Goal: Check status: Check status

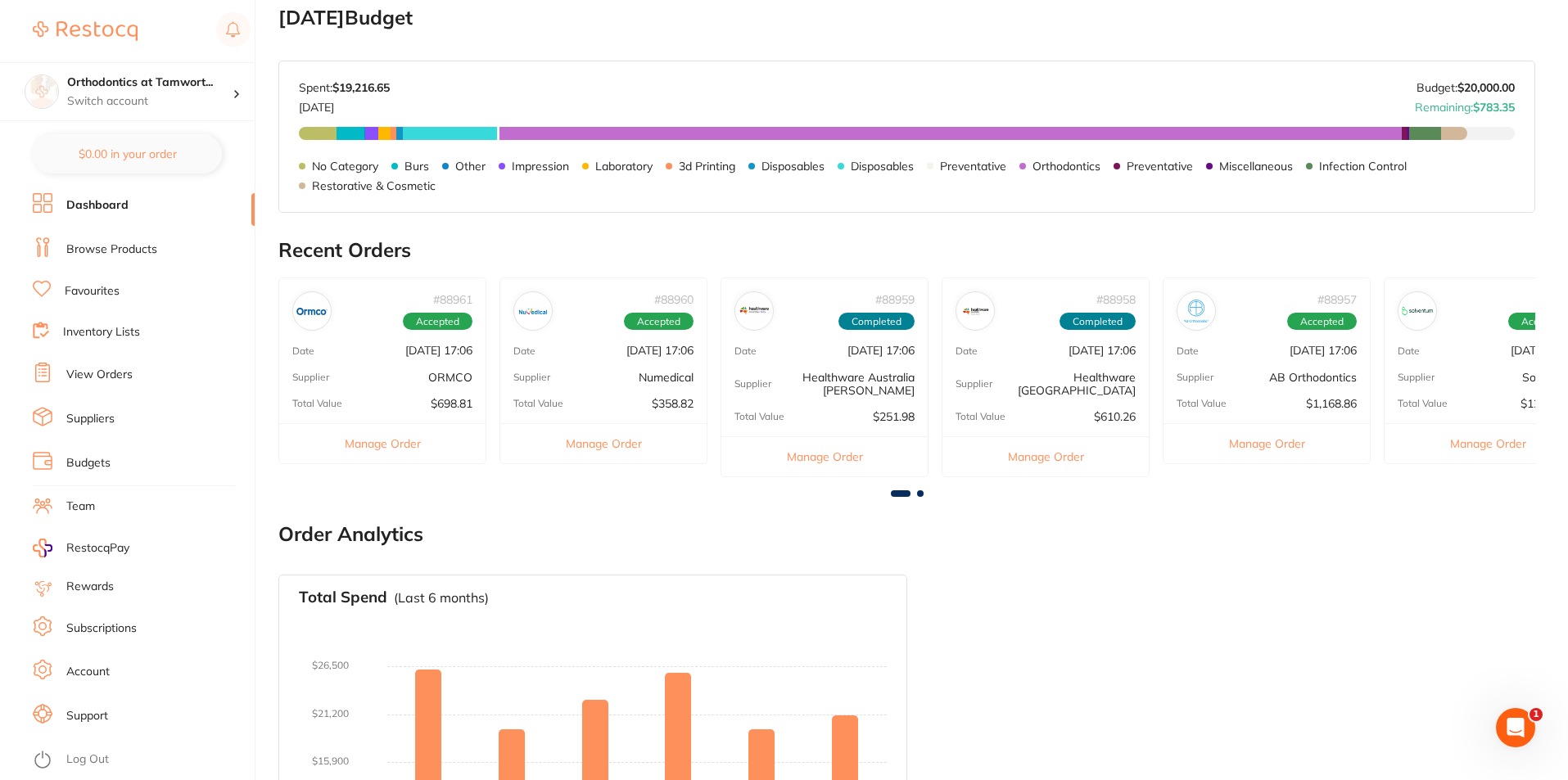
scroll to position [288, 0]
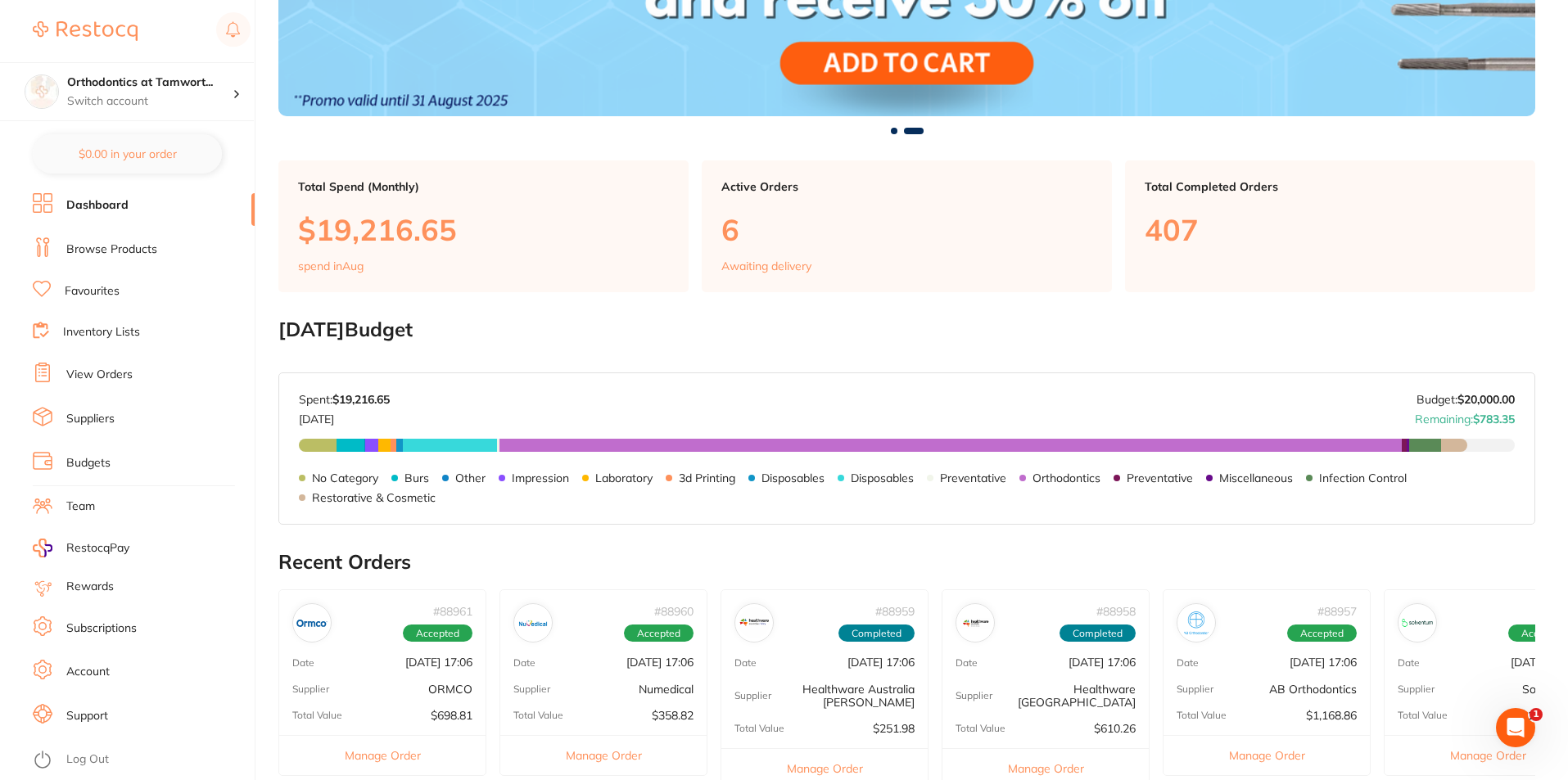
click at [110, 372] on link "View Orders" at bounding box center [100, 374] width 67 height 17
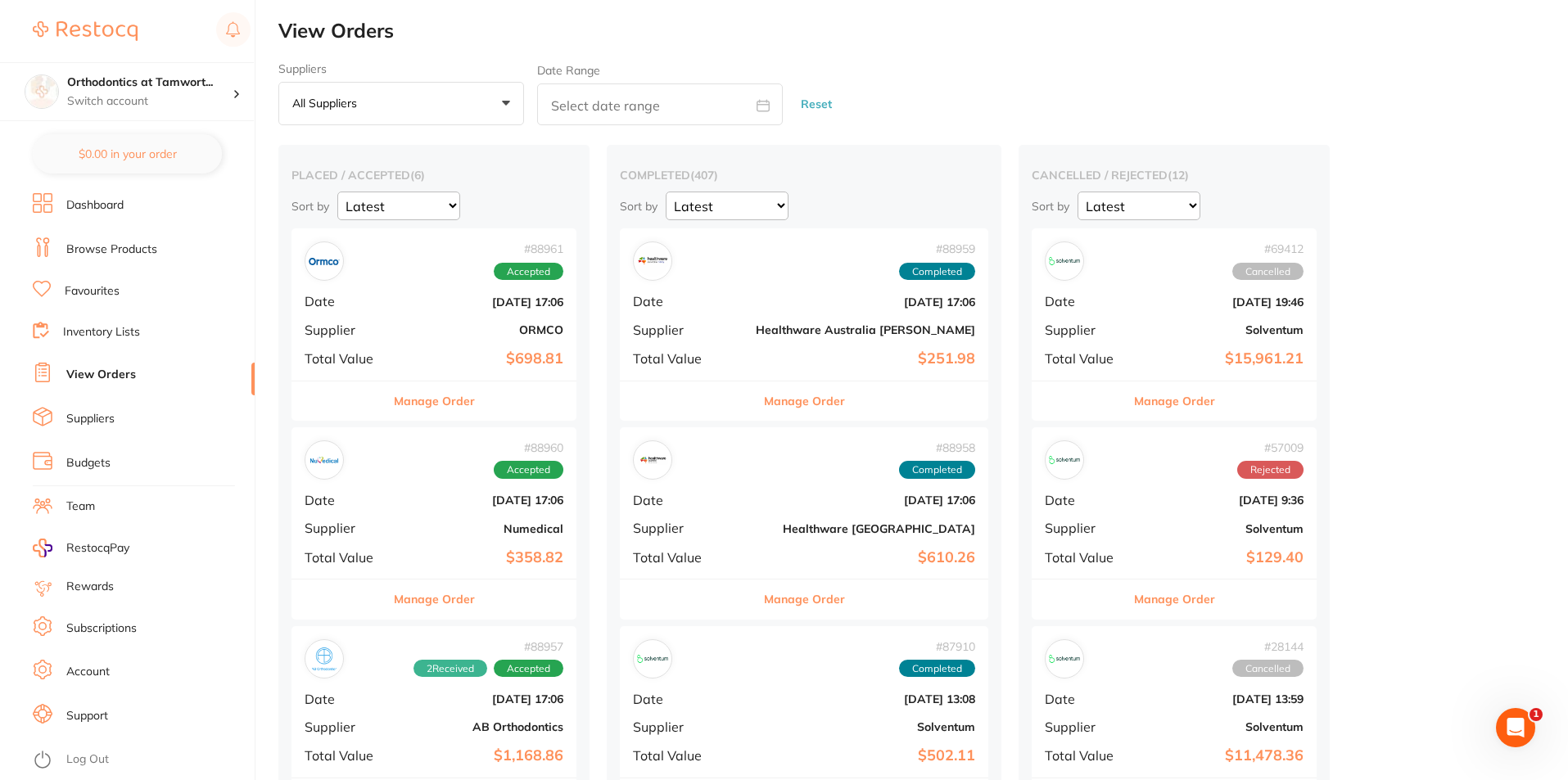
click at [453, 402] on button "Manage Order" at bounding box center [434, 401] width 81 height 39
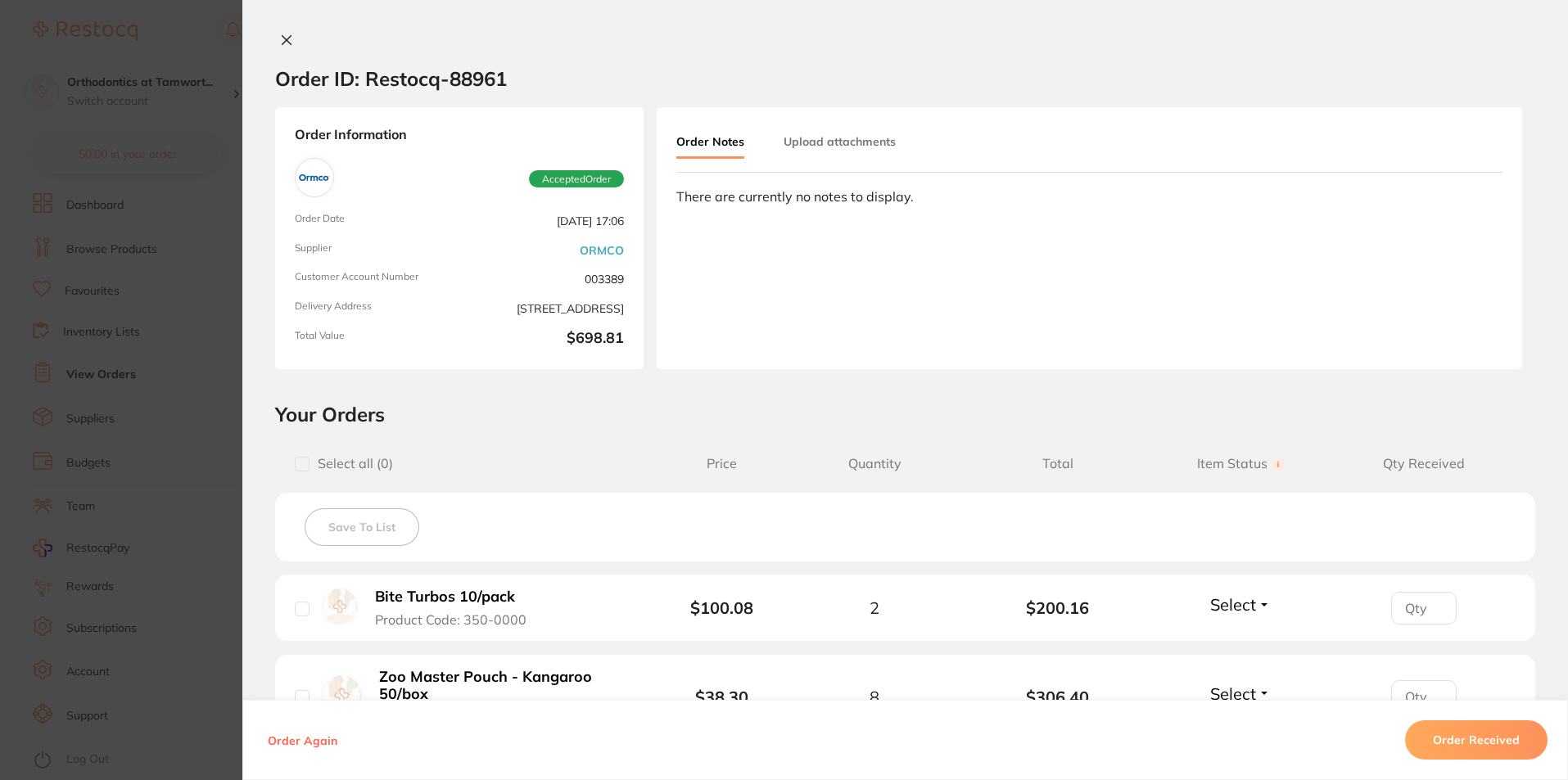
click at [174, 411] on section "Order ID: Restocq- 88961 Order Information Accepted Order Order Date [DATE] 17:…" at bounding box center [784, 390] width 1568 height 780
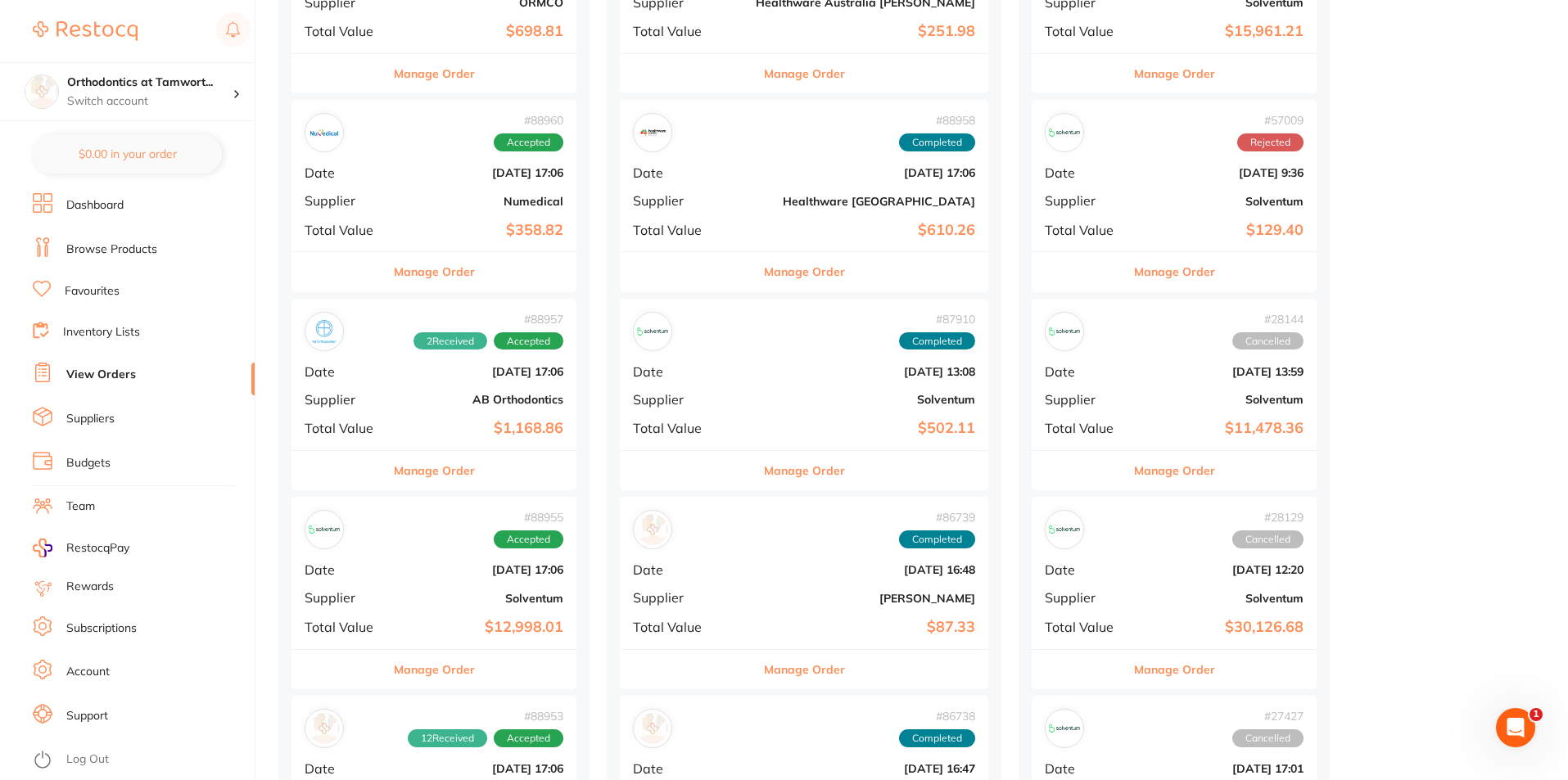
scroll to position [655, 0]
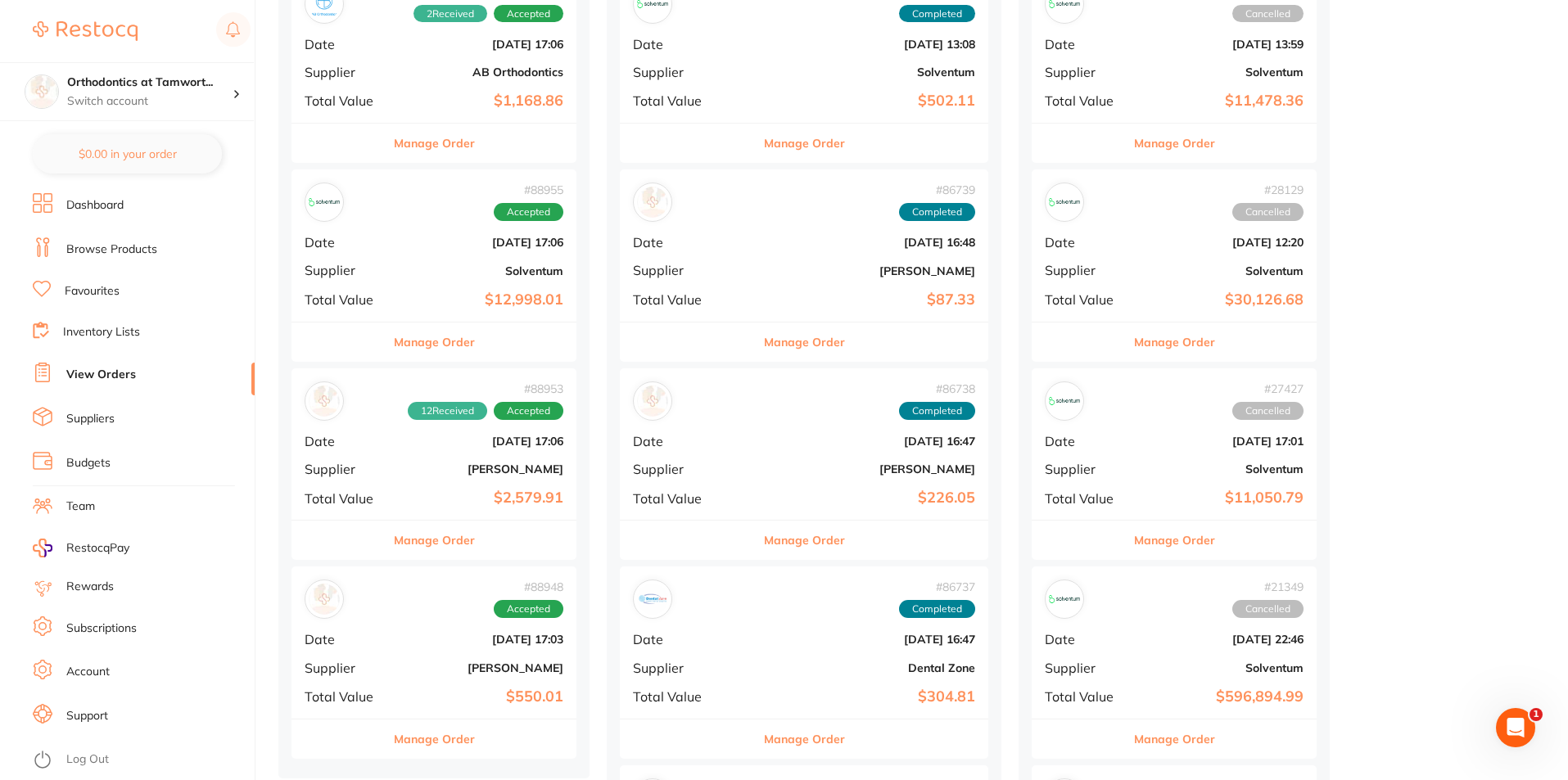
click at [437, 541] on button "Manage Order" at bounding box center [434, 540] width 81 height 39
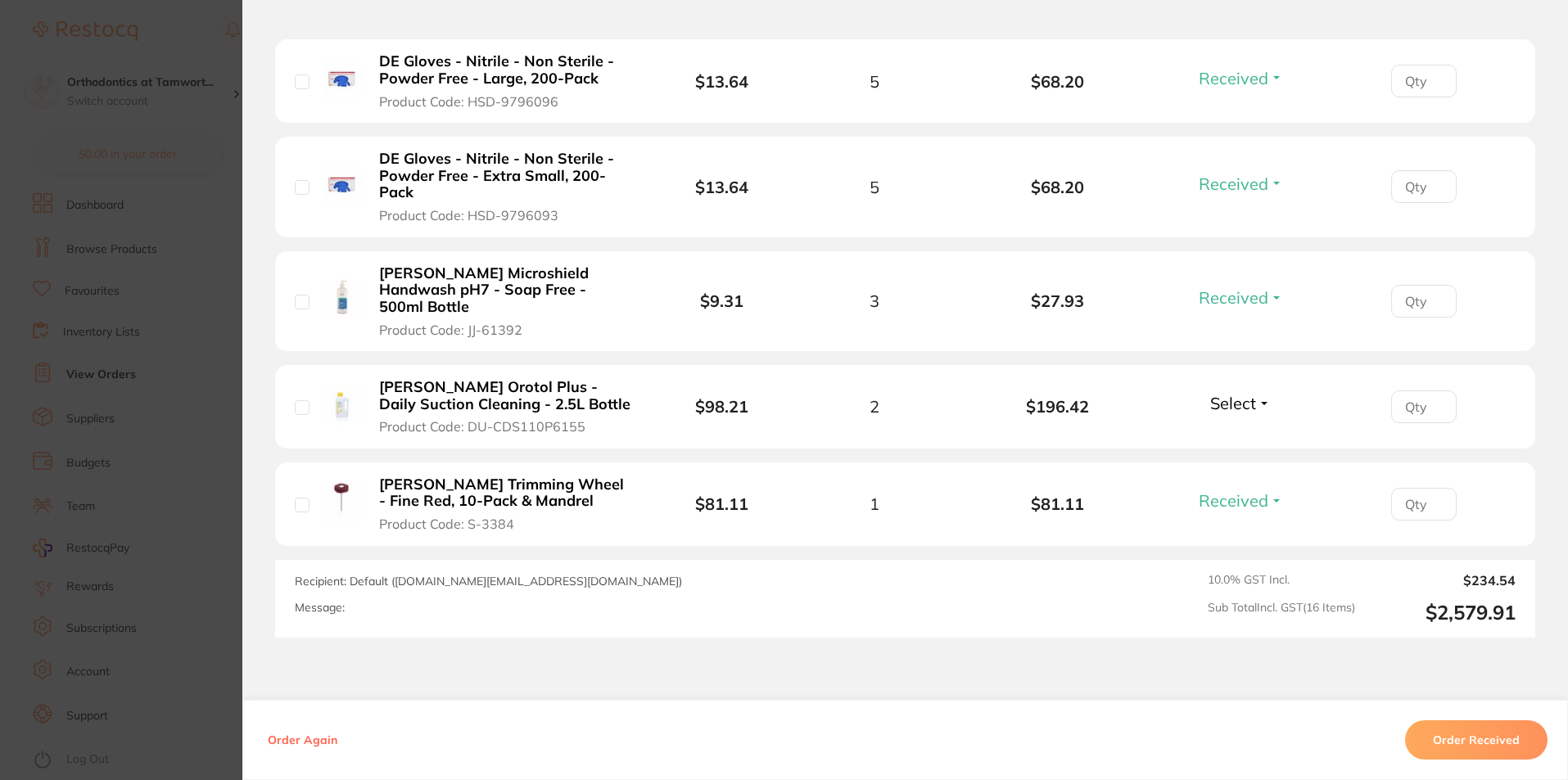
scroll to position [1637, 0]
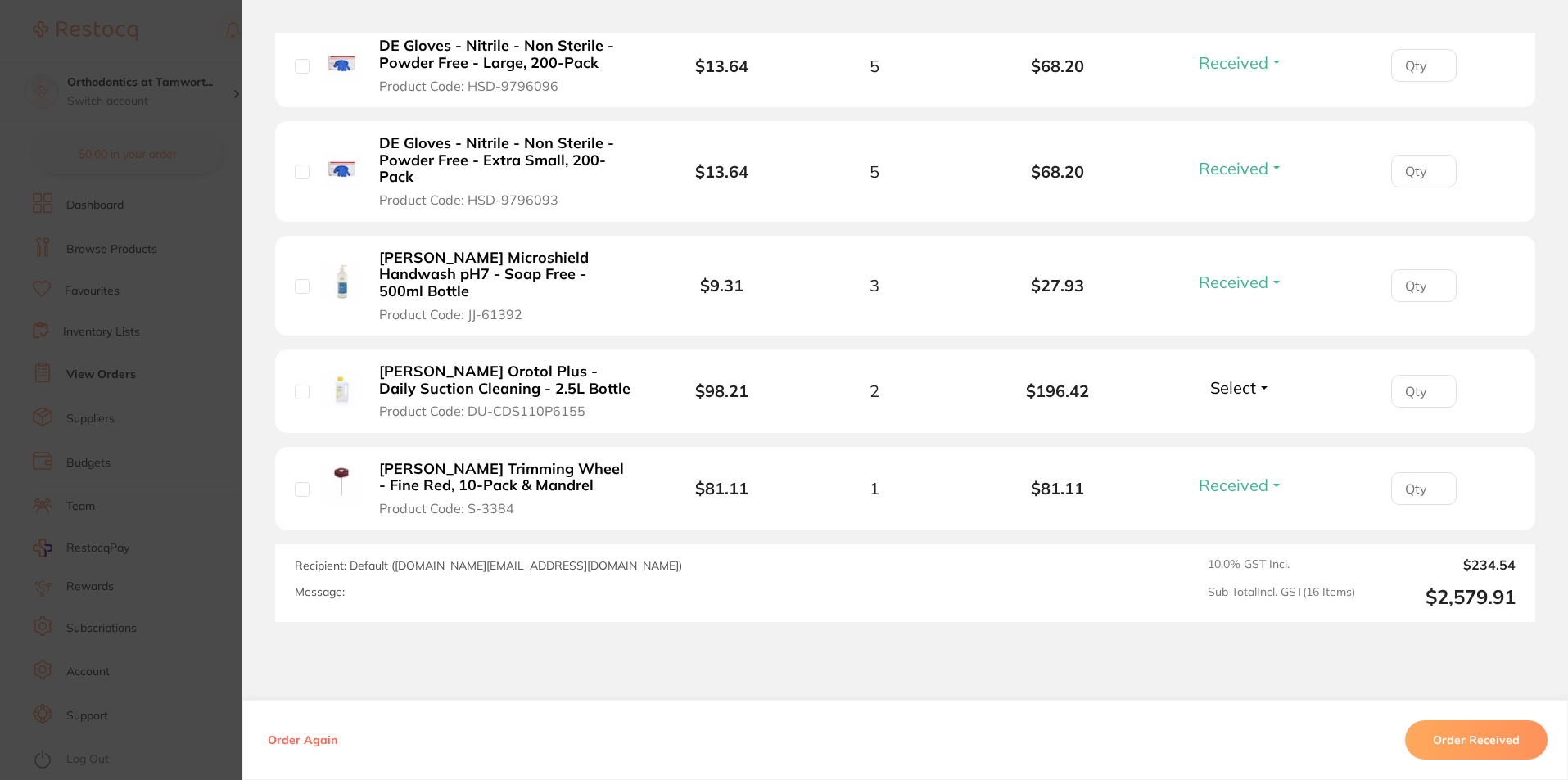
click at [167, 390] on section "Order ID: Restocq- 88953 Order Information 12 Received Accepted Order Order Dat…" at bounding box center [784, 390] width 1568 height 780
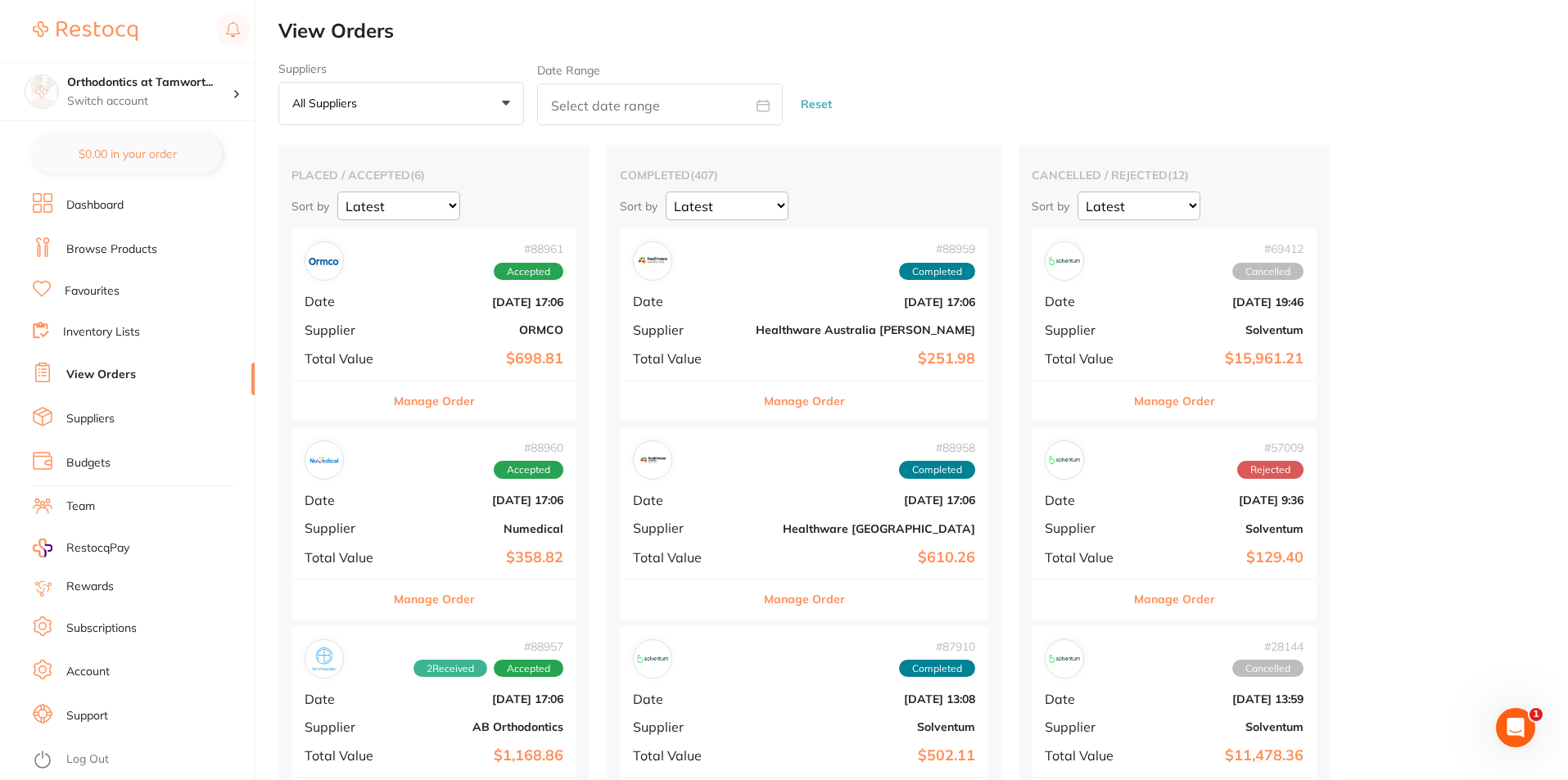
click at [472, 399] on button "Manage Order" at bounding box center [434, 401] width 81 height 39
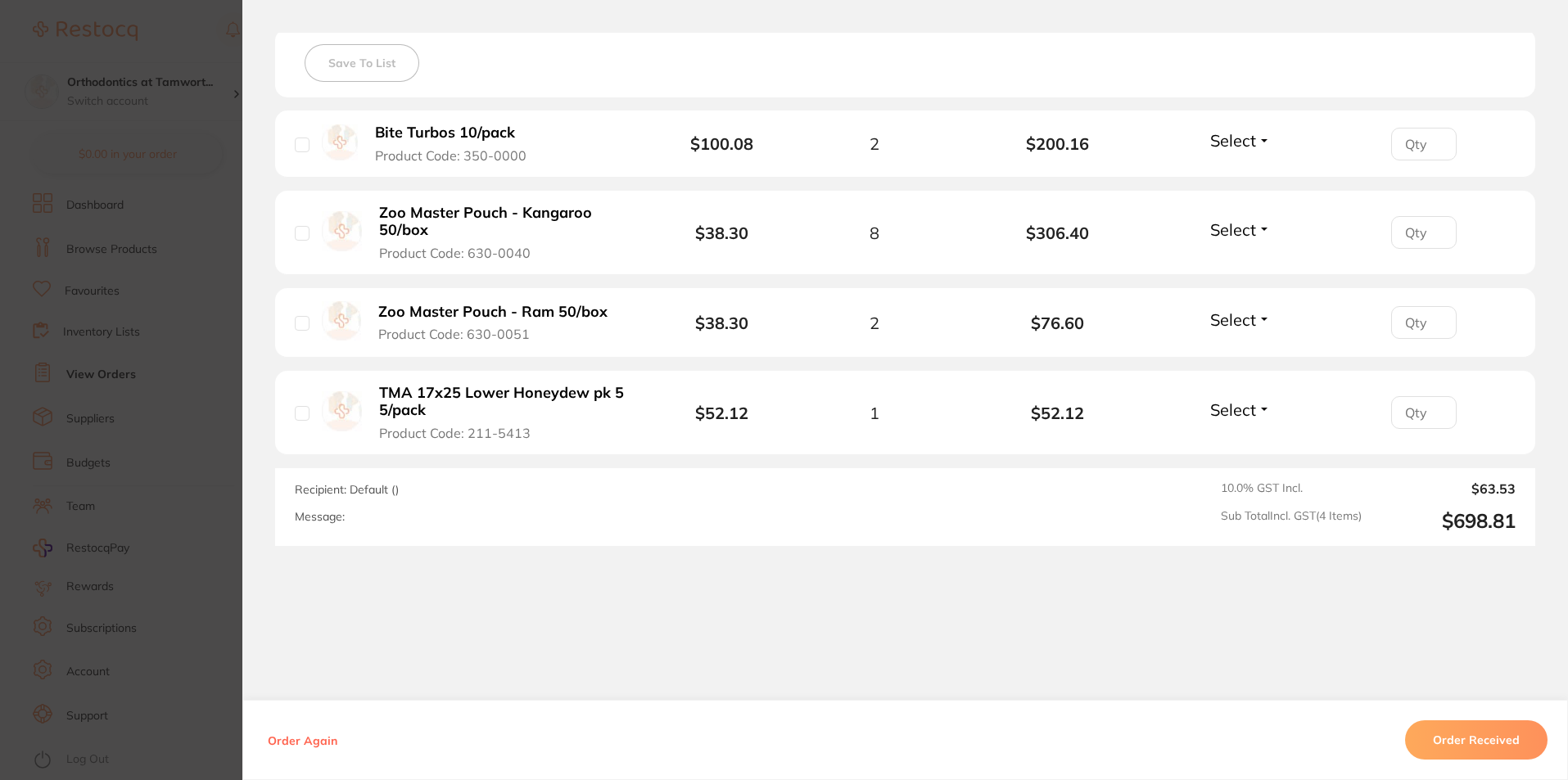
scroll to position [474, 0]
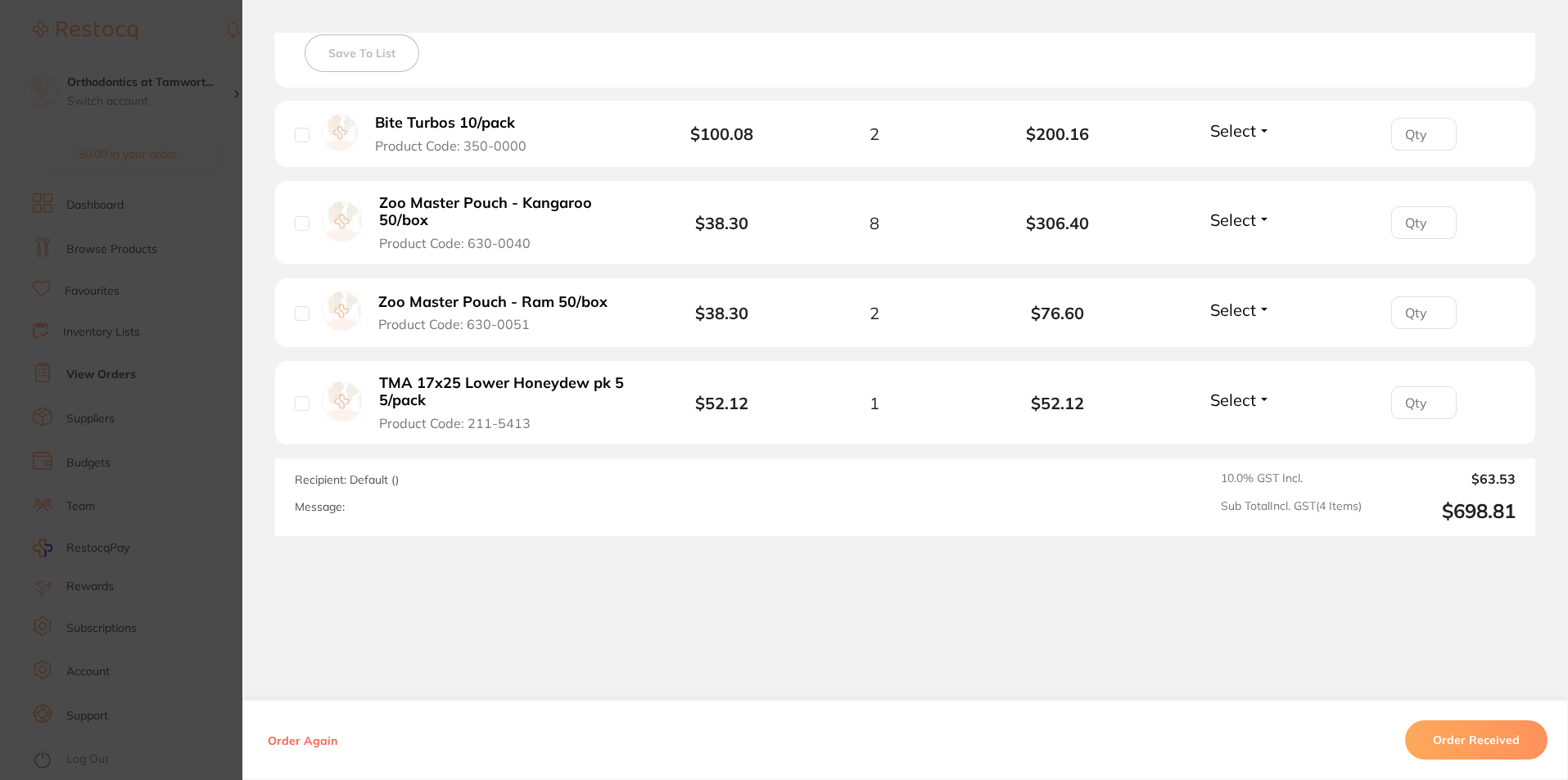
click at [146, 361] on section "Order ID: Restocq- 88961 Order Information Accepted Order Order Date [DATE] 17:…" at bounding box center [784, 390] width 1568 height 780
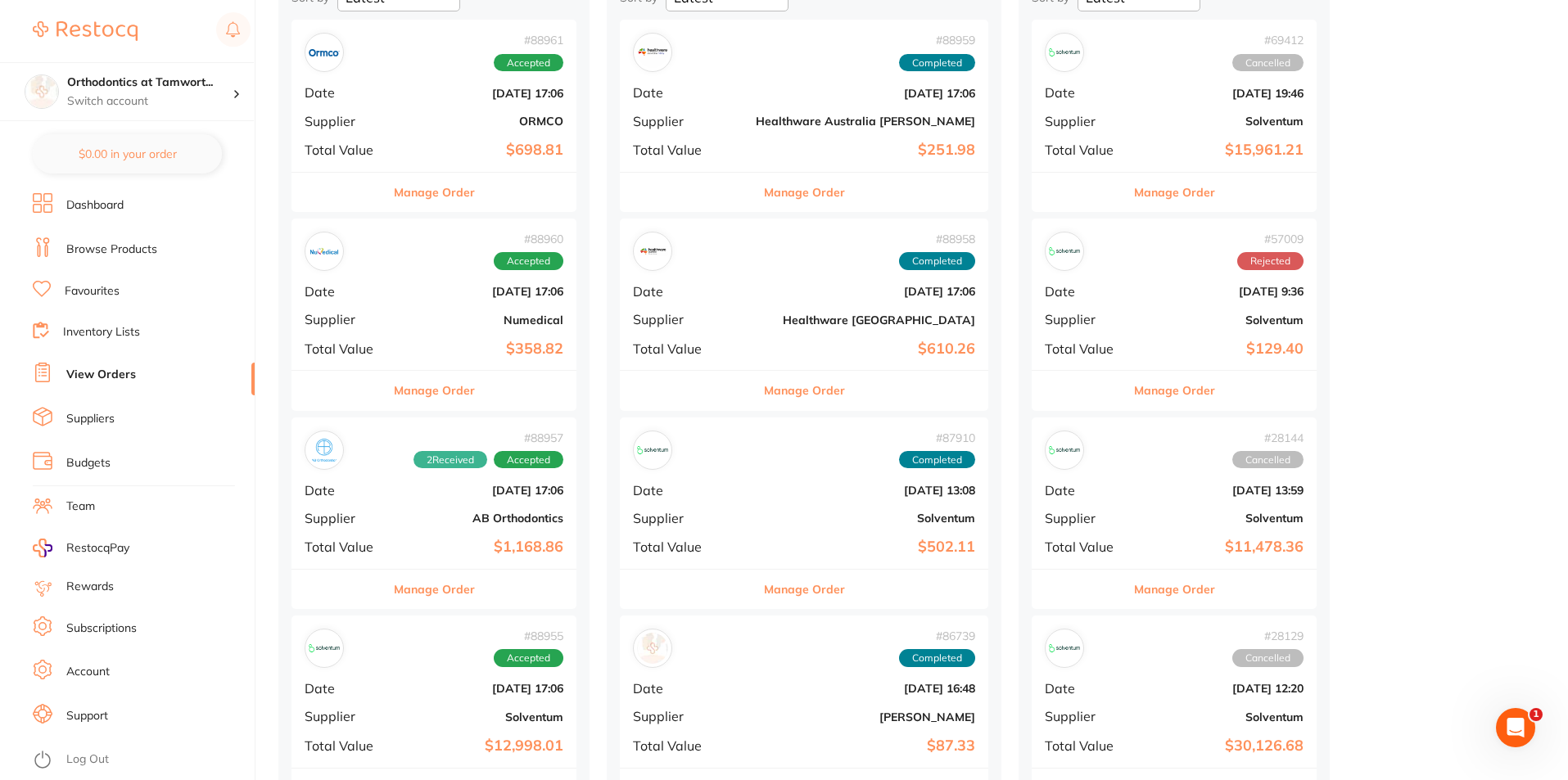
scroll to position [245, 0]
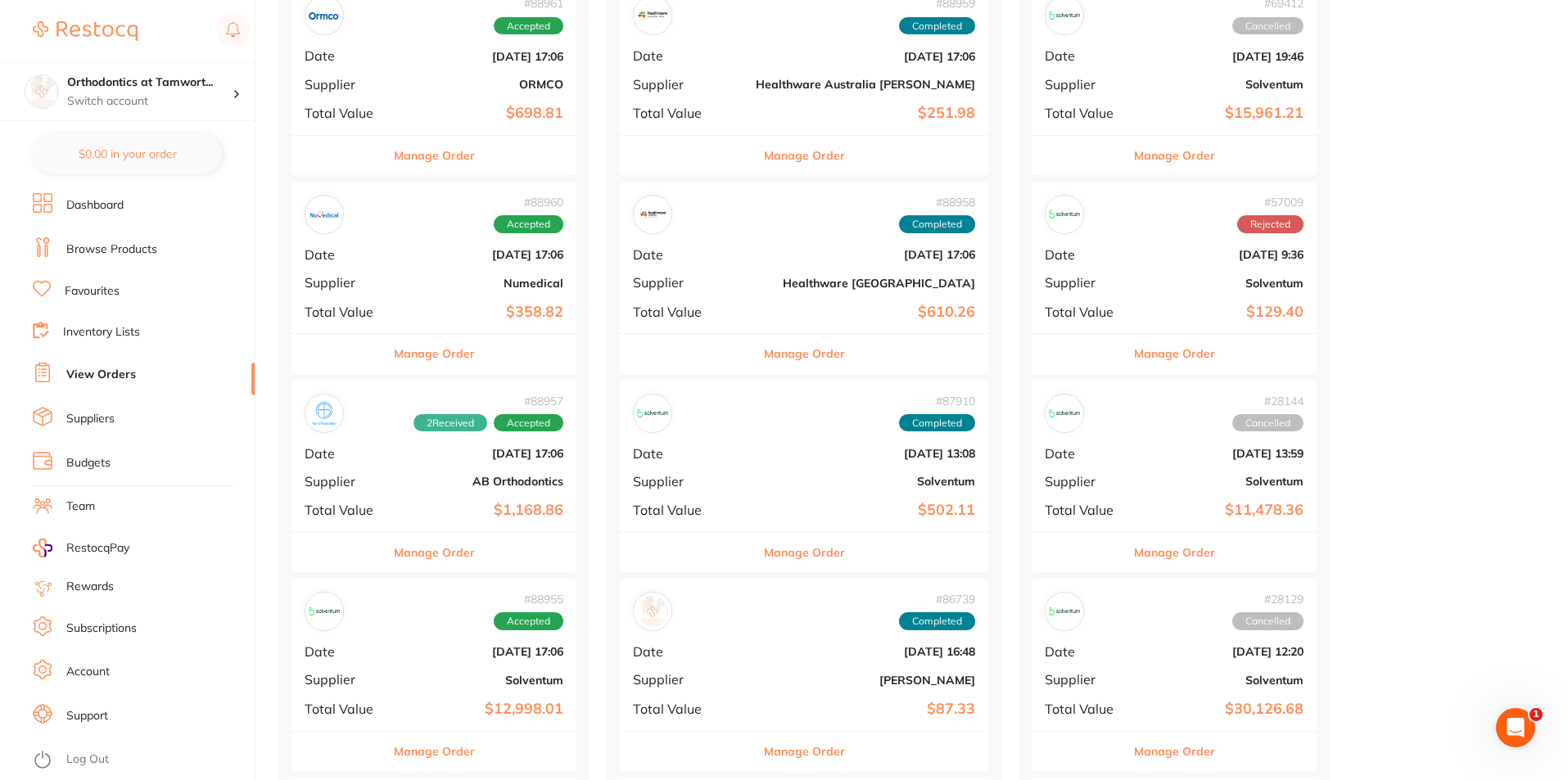
click at [430, 355] on button "Manage Order" at bounding box center [434, 353] width 81 height 39
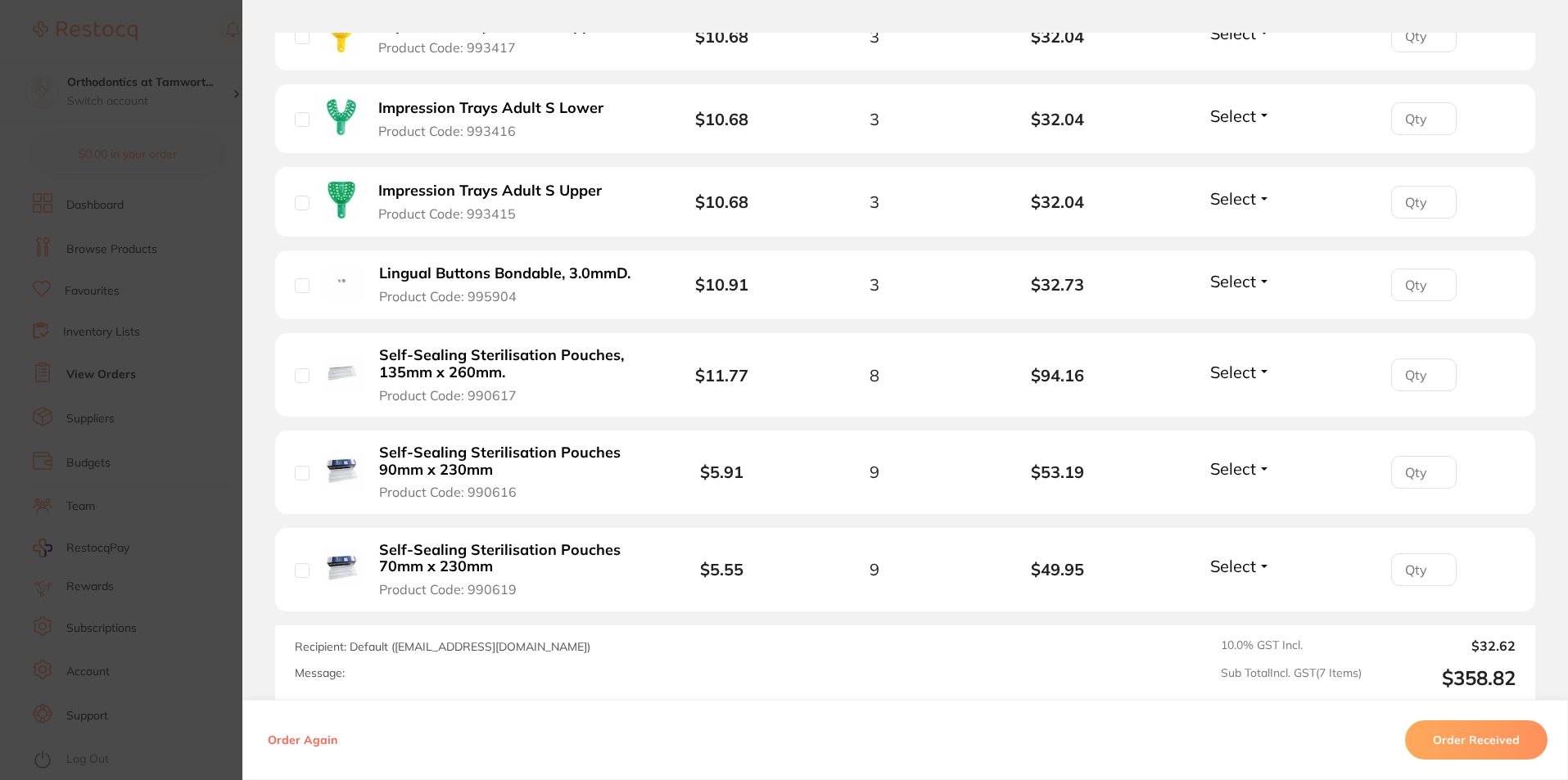
scroll to position [164, 0]
click at [196, 353] on section "Order ID: Restocq- 88960 Order Information Accepted Order Order Date [DATE] 7:0…" at bounding box center [784, 390] width 1568 height 780
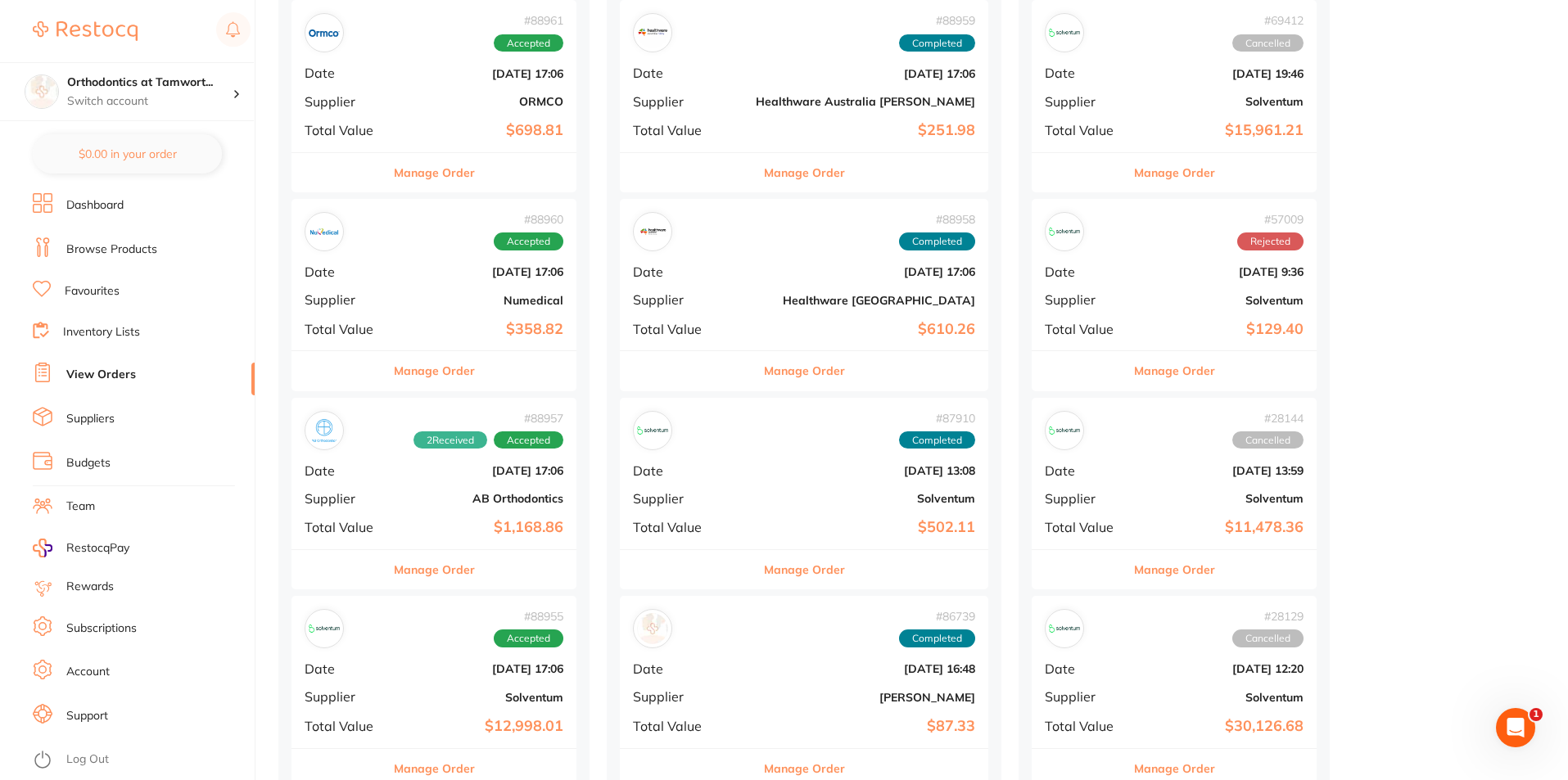
scroll to position [328, 0]
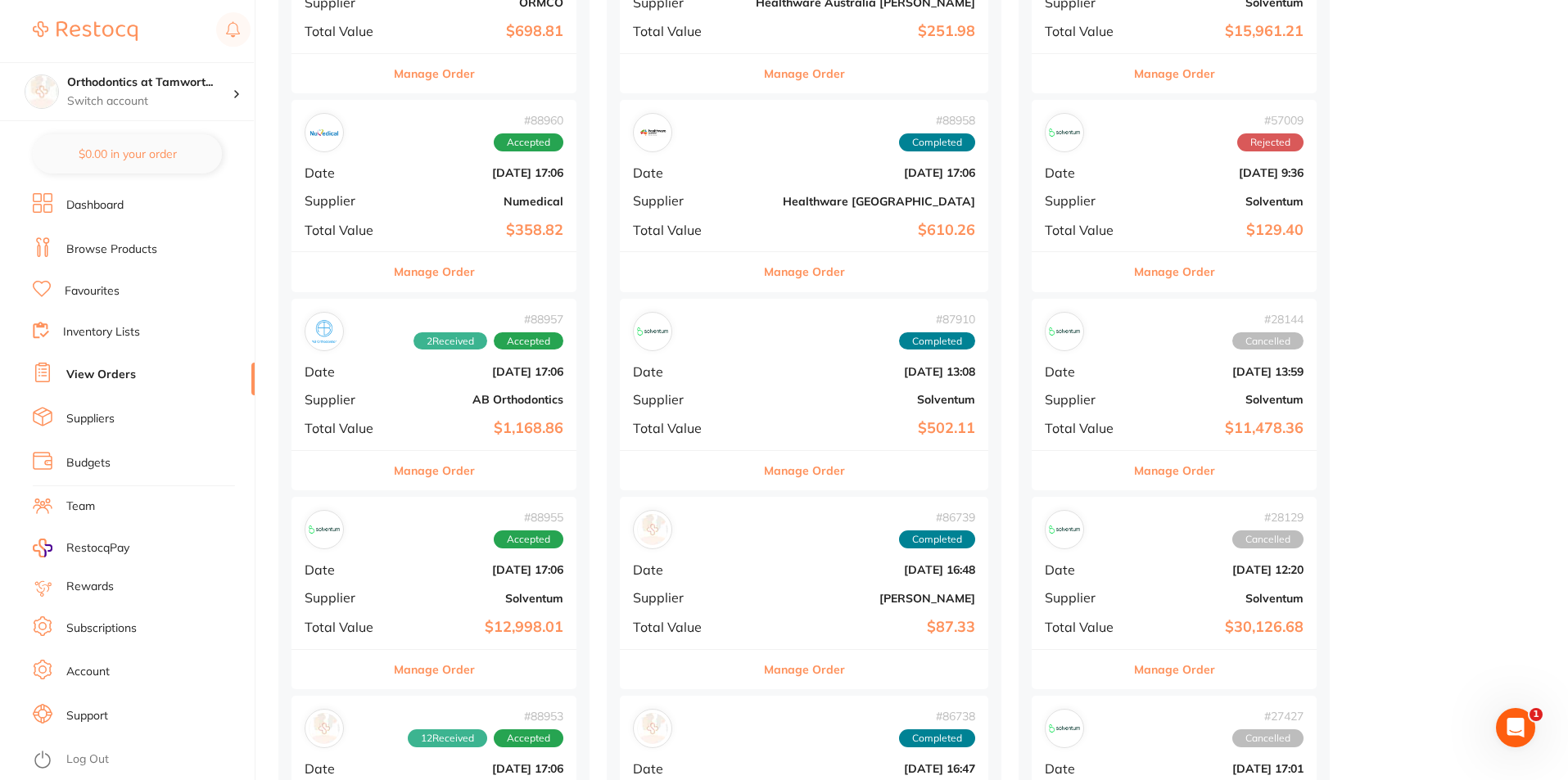
click at [460, 473] on button "Manage Order" at bounding box center [434, 471] width 81 height 39
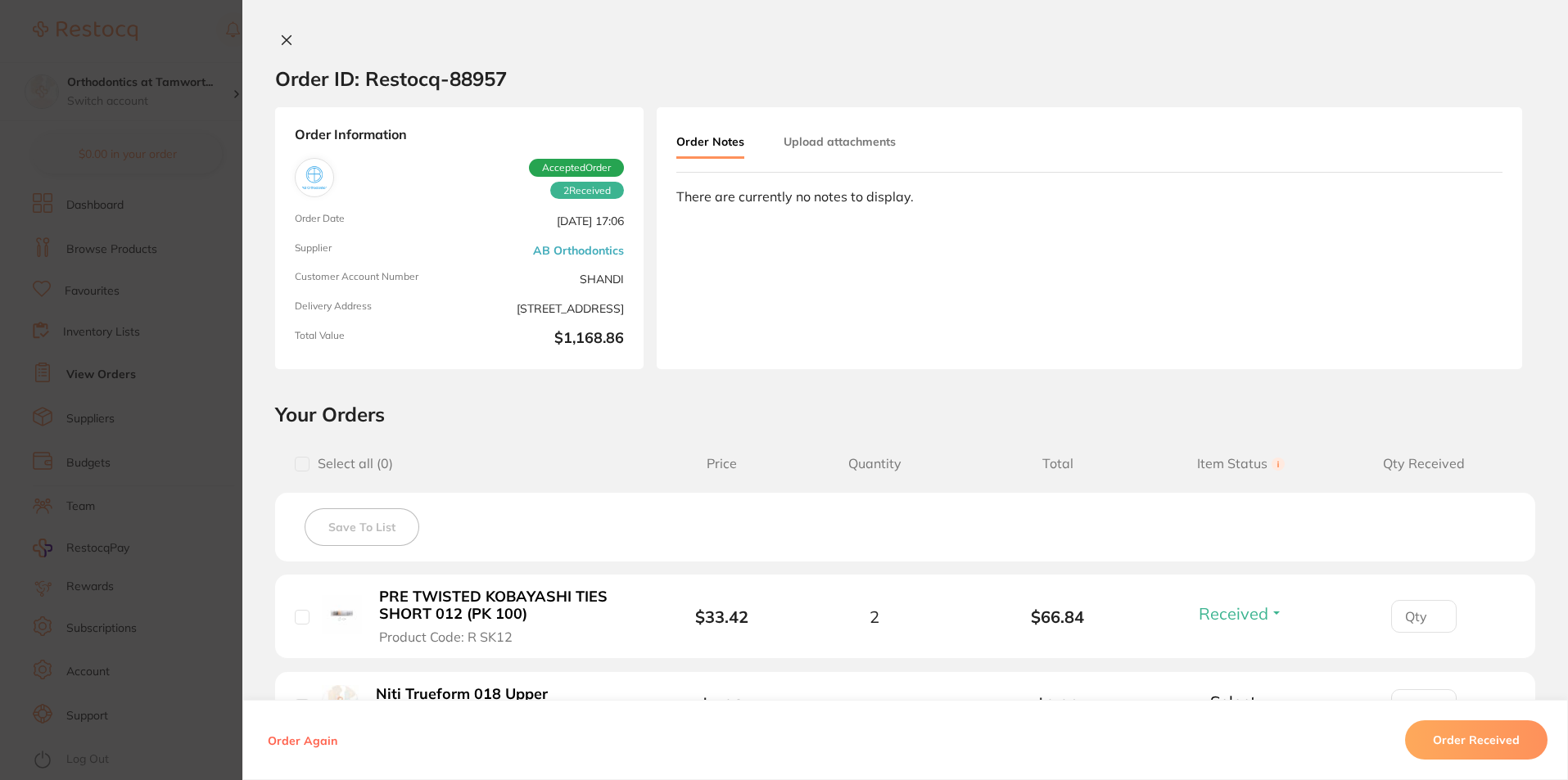
click at [199, 332] on section "Order ID: Restocq- 88957 Order Information 2 Received Accepted Order Order Date…" at bounding box center [784, 390] width 1568 height 780
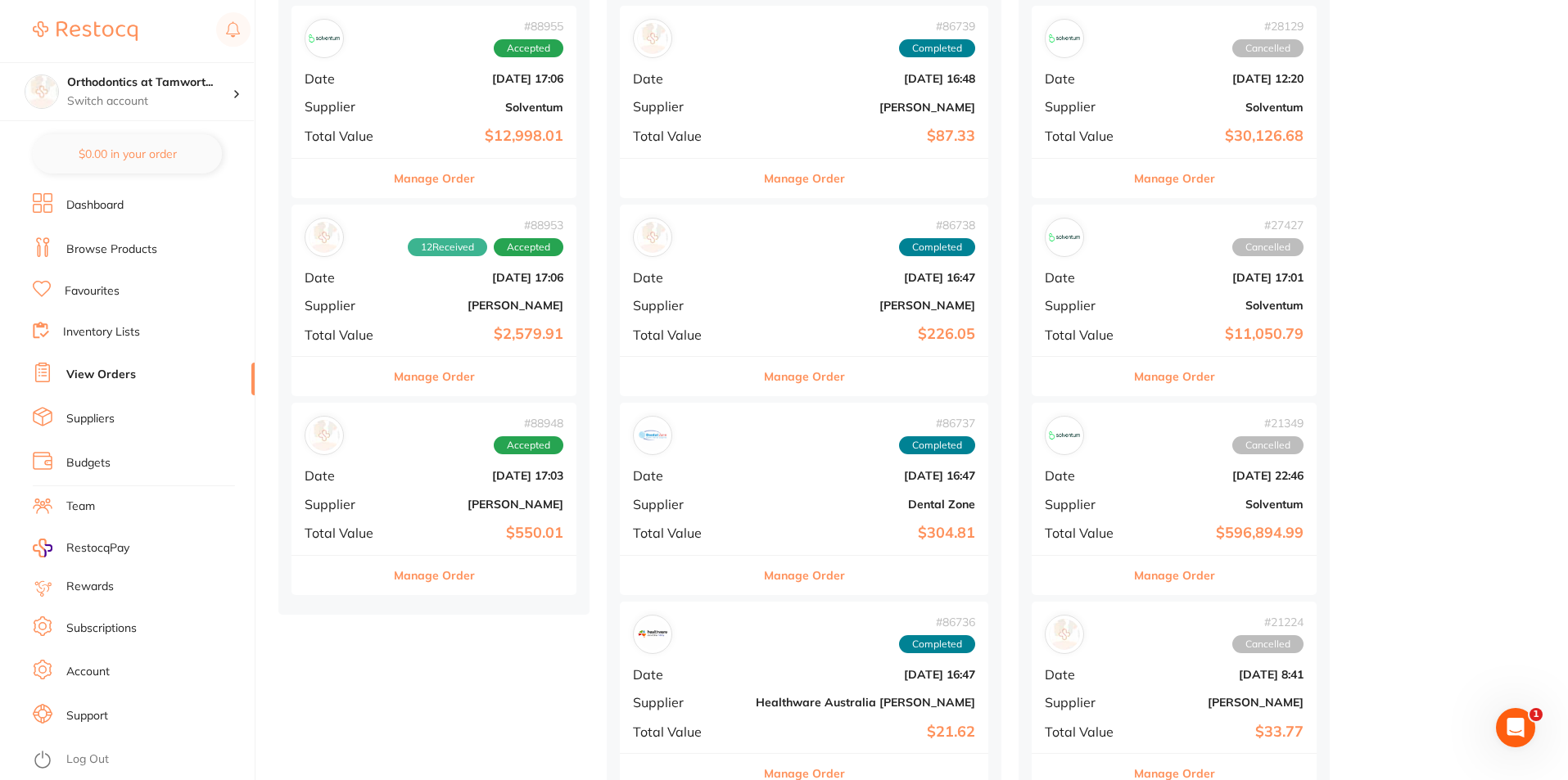
scroll to position [573, 0]
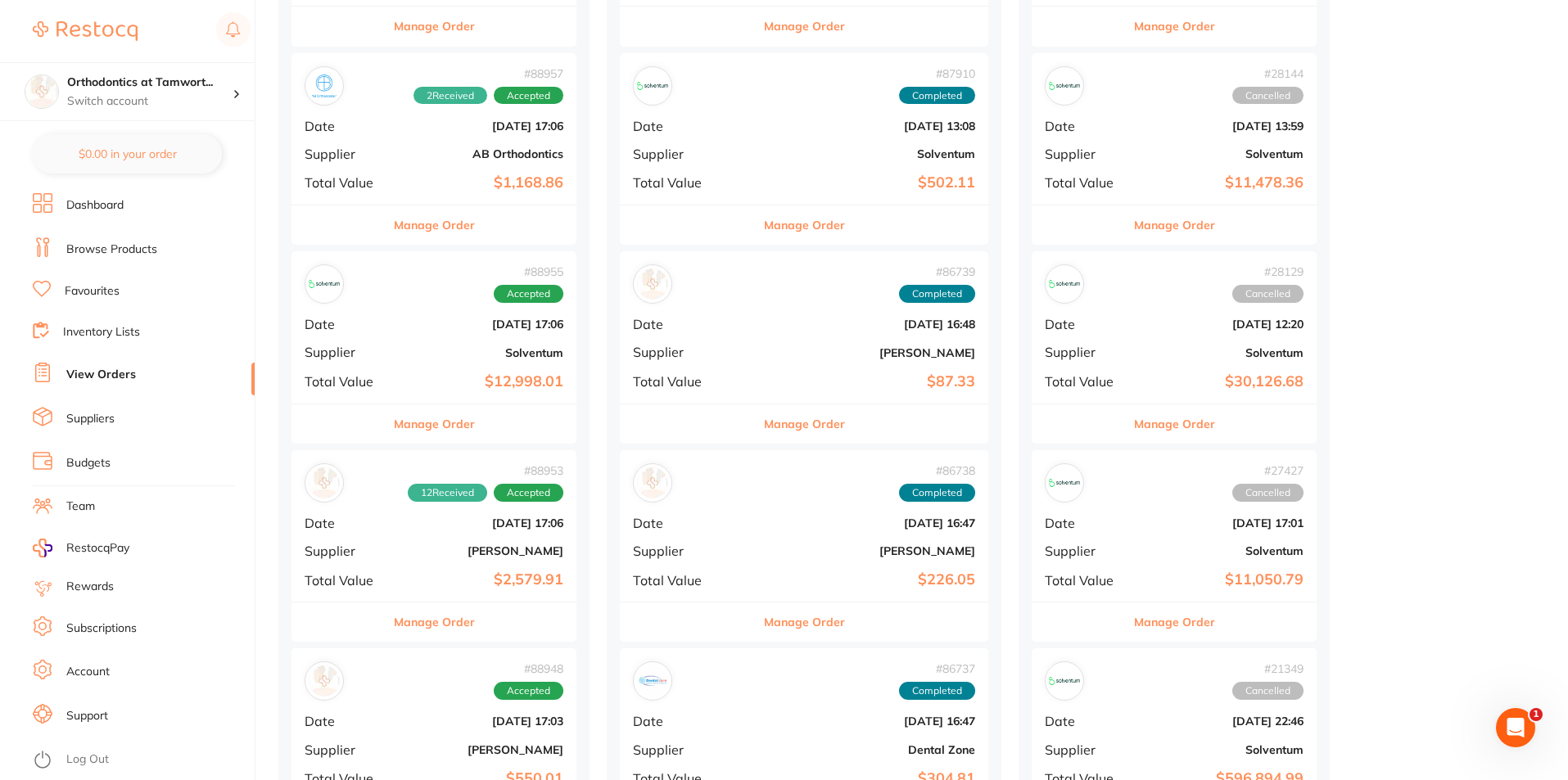
click at [449, 424] on button "Manage Order" at bounding box center [434, 423] width 81 height 39
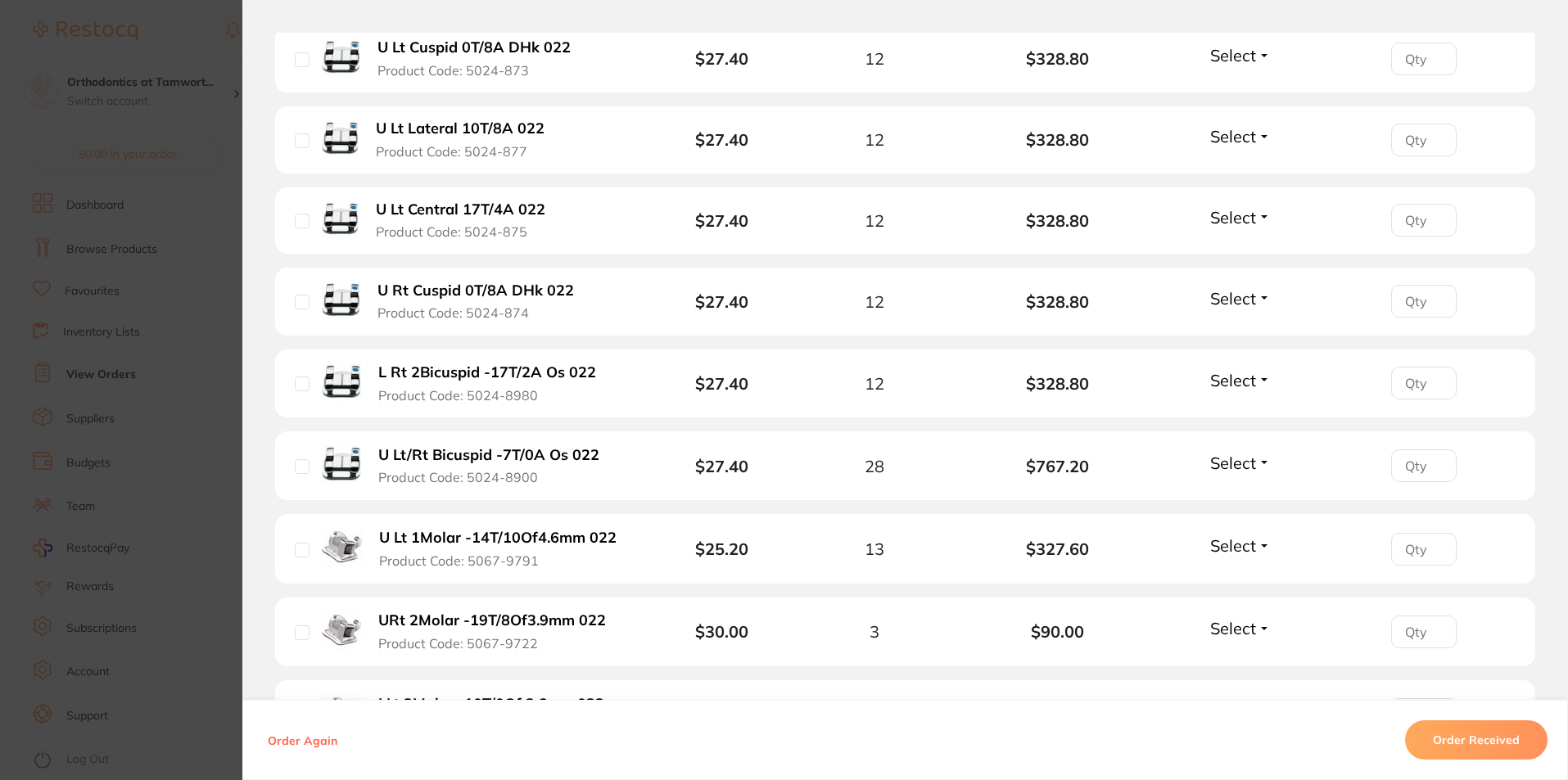
scroll to position [3274, 0]
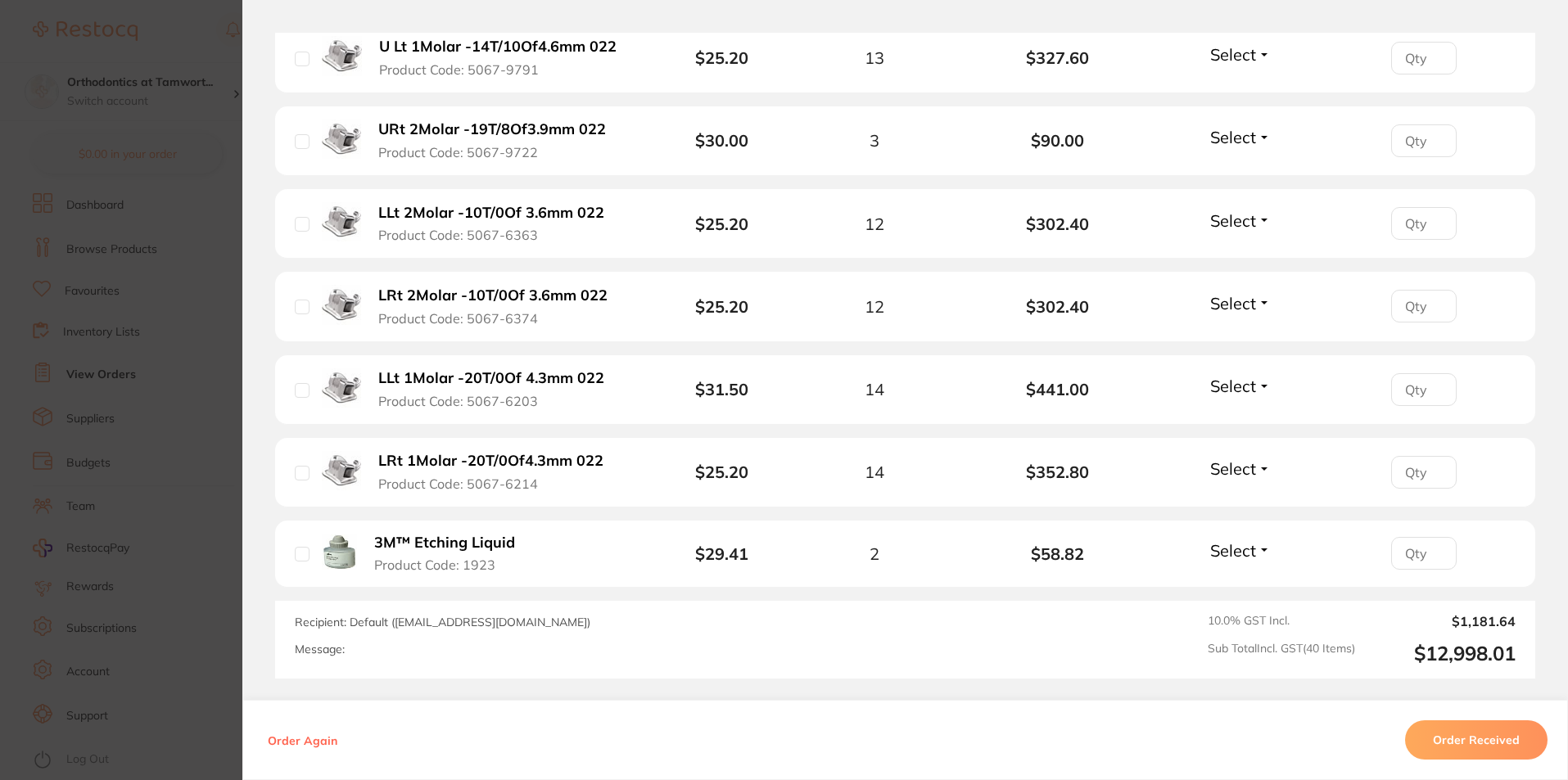
click at [196, 437] on section "Order ID: Restocq- 88955 Order Information Accepted Order Order Date [DATE] 17:…" at bounding box center [784, 390] width 1568 height 780
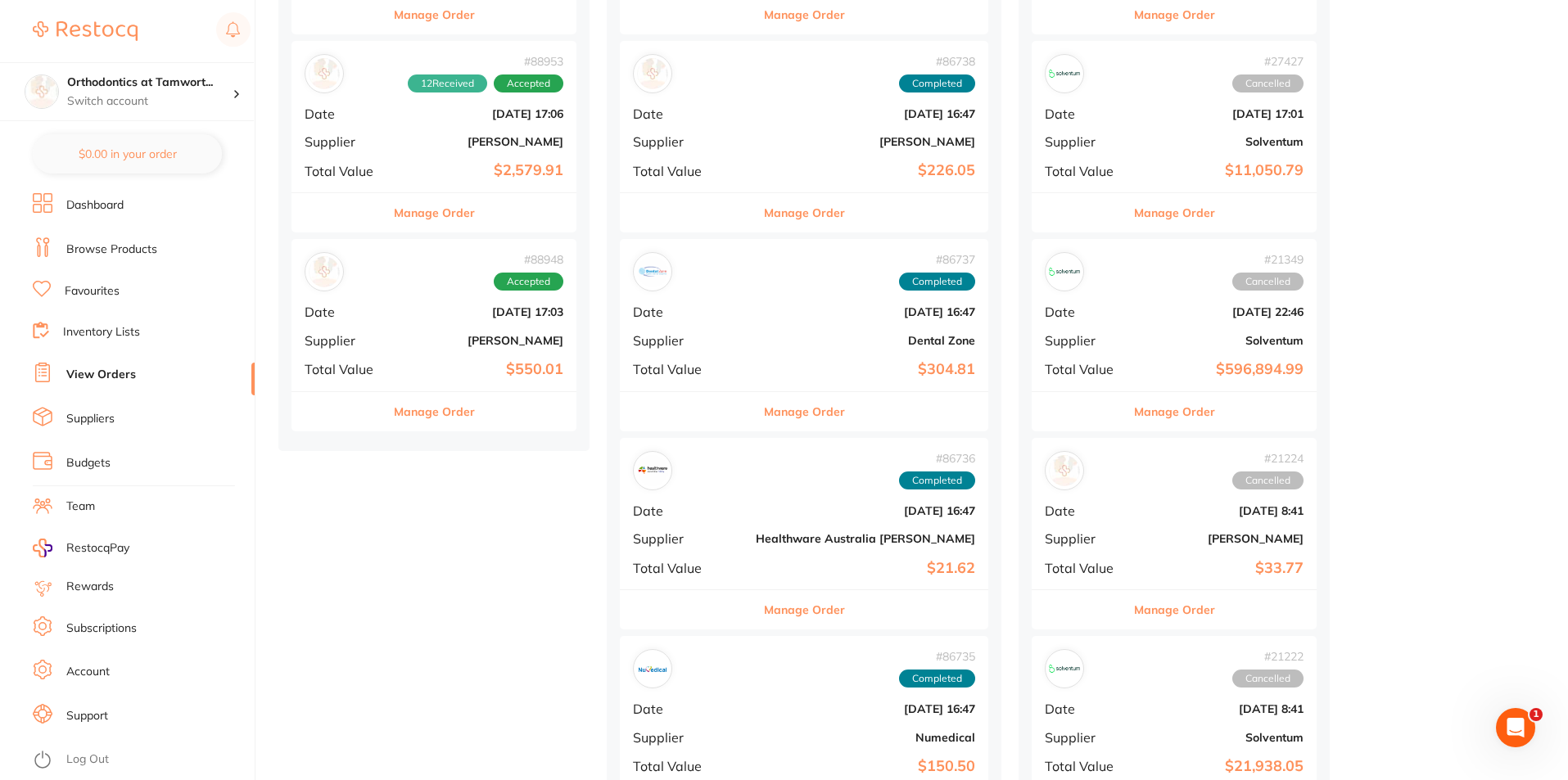
scroll to position [900, 0]
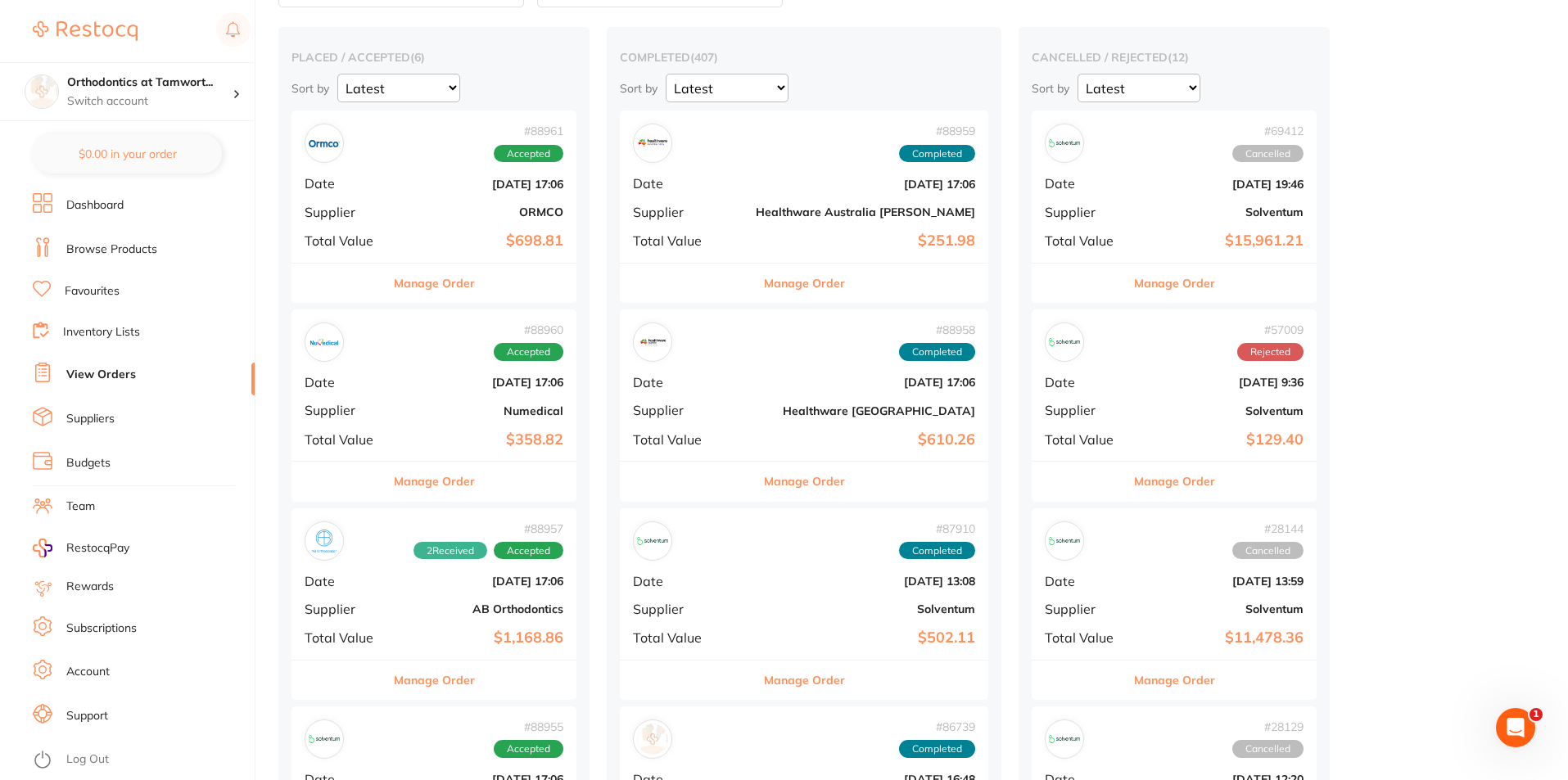
scroll to position [0, 0]
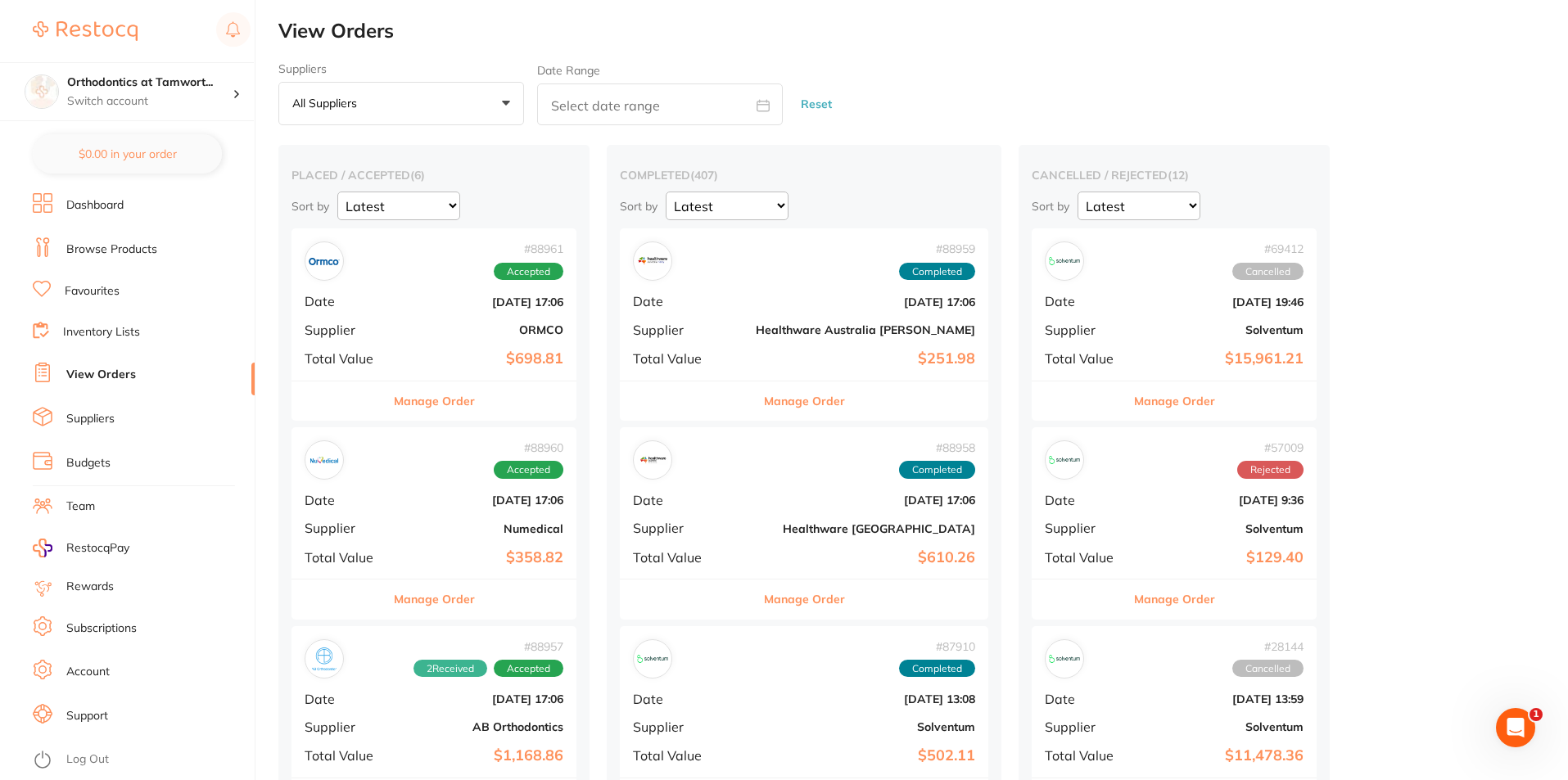
click at [97, 208] on link "Dashboard" at bounding box center [95, 205] width 57 height 17
